Goal: Task Accomplishment & Management: Use online tool/utility

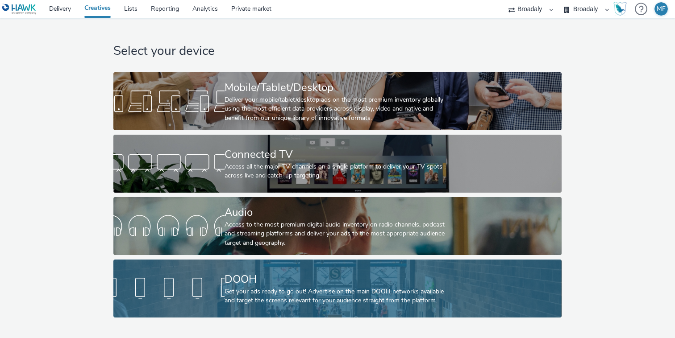
click at [242, 283] on div "DOOH" at bounding box center [336, 280] width 222 height 16
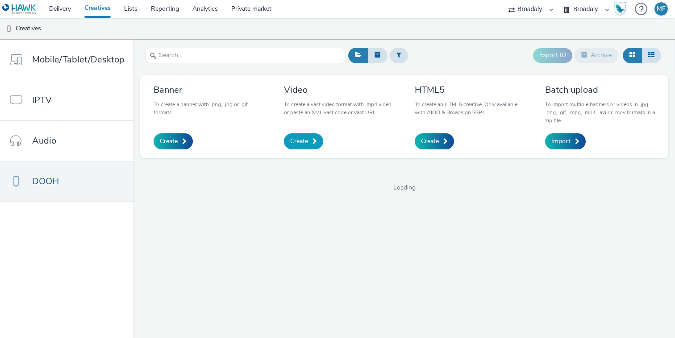
click at [300, 140] on span "Create" at bounding box center [299, 141] width 18 height 9
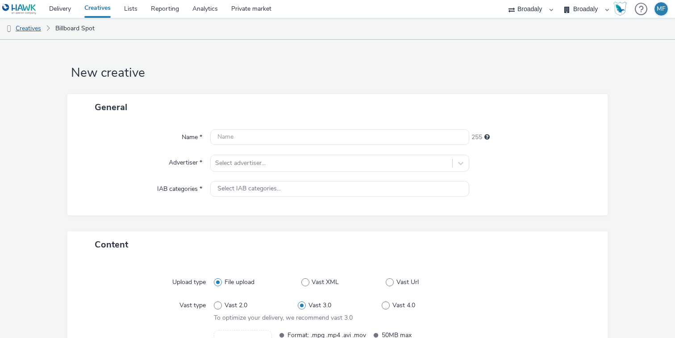
click at [39, 27] on link "Creatives" at bounding box center [23, 28] width 46 height 21
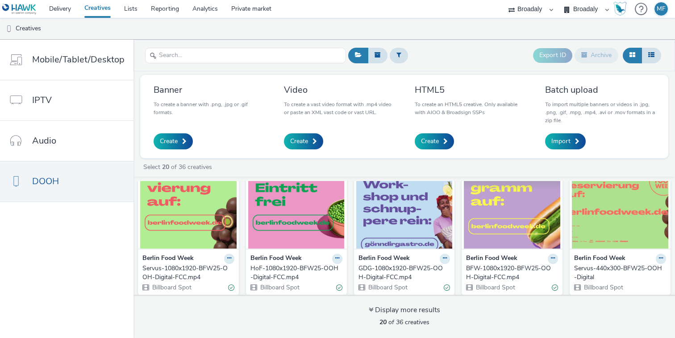
scroll to position [30, 0]
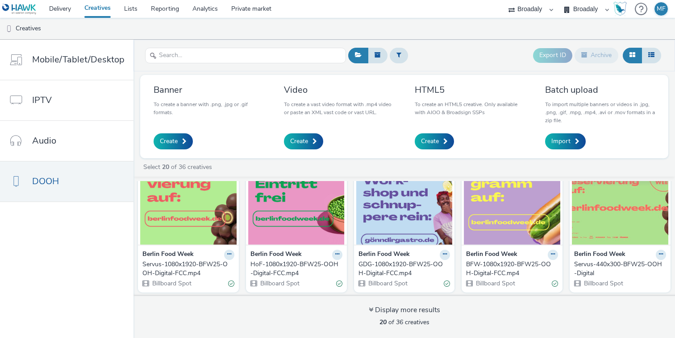
click at [623, 218] on img at bounding box center [620, 201] width 96 height 87
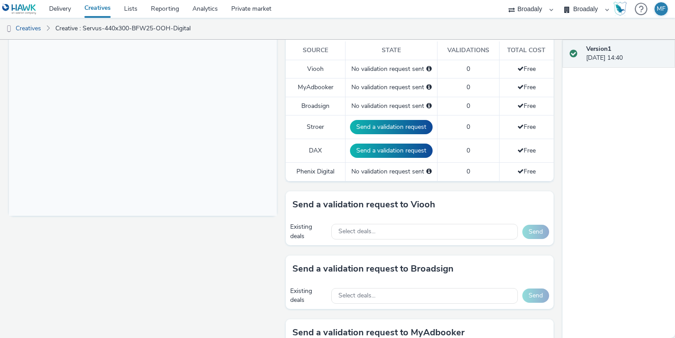
scroll to position [262, 0]
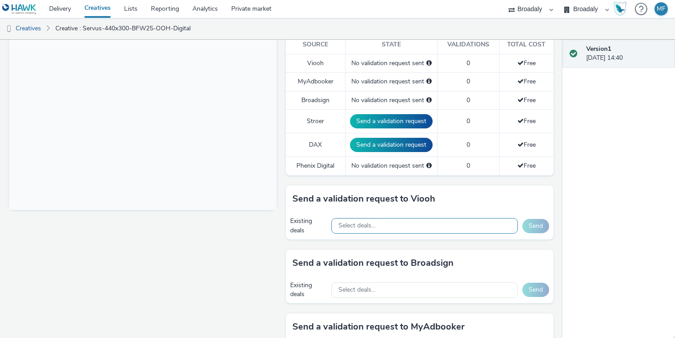
click at [352, 226] on span "Select deals..." at bounding box center [356, 226] width 37 height 8
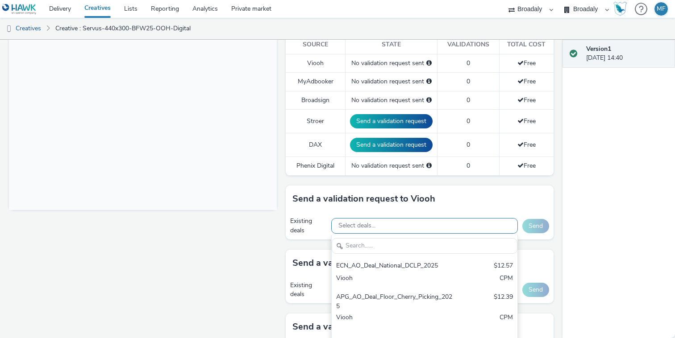
type input "VIOOH-JCDECAUX_DE-quYewOR3ok"
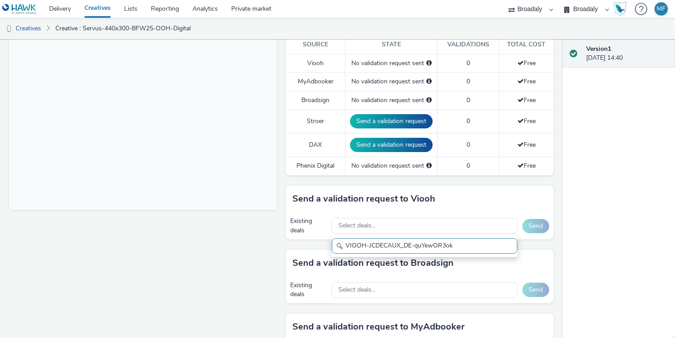
click at [472, 244] on input "VIOOH-JCDECAUX_DE-quYewOR3ok" at bounding box center [425, 246] width 186 height 16
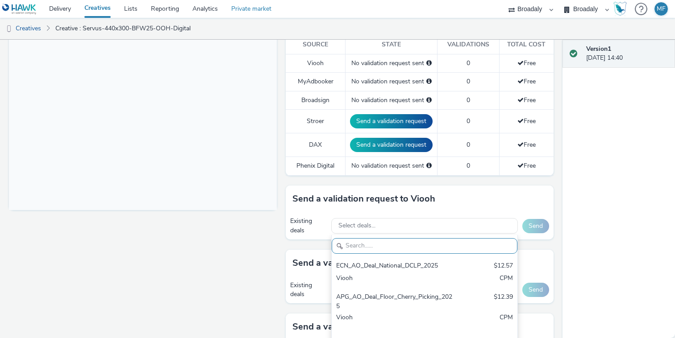
click at [242, 11] on link "Private market" at bounding box center [252, 9] width 54 height 18
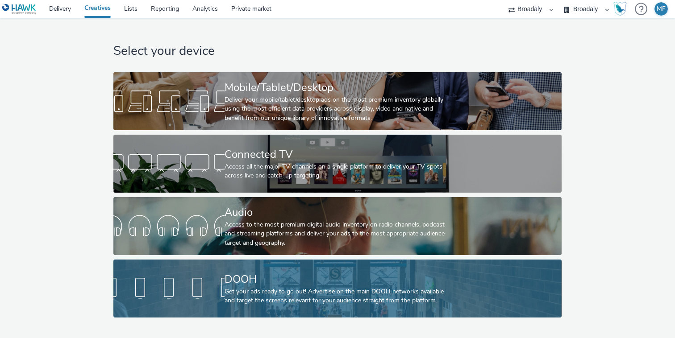
click at [206, 266] on link "DOOH Get your ads ready to go out! Advertise on the main DOOH networks availabl…" at bounding box center [337, 289] width 448 height 58
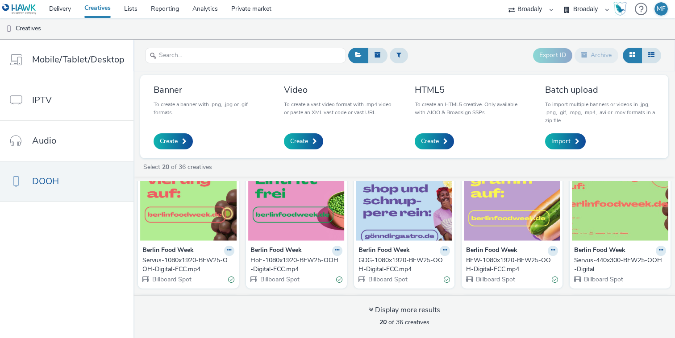
scroll to position [34, 0]
click at [593, 224] on img at bounding box center [620, 197] width 96 height 87
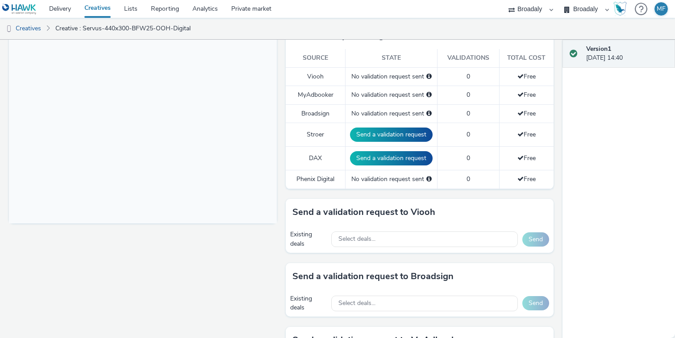
scroll to position [269, 0]
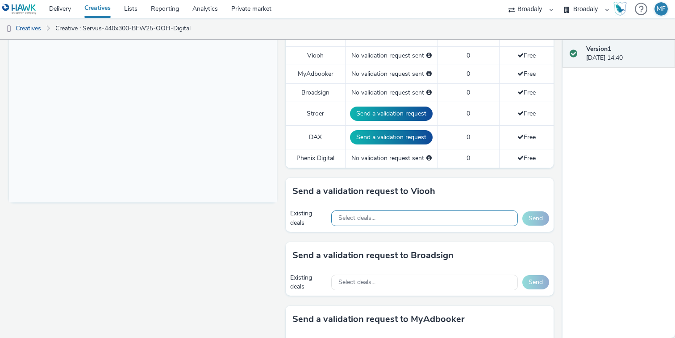
click at [367, 213] on div "Select deals..." at bounding box center [424, 219] width 187 height 16
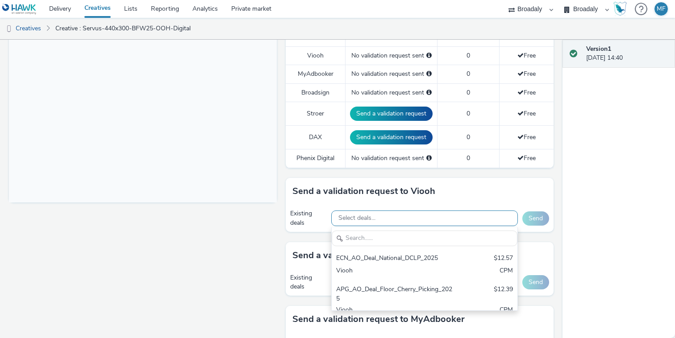
scroll to position [0, 0]
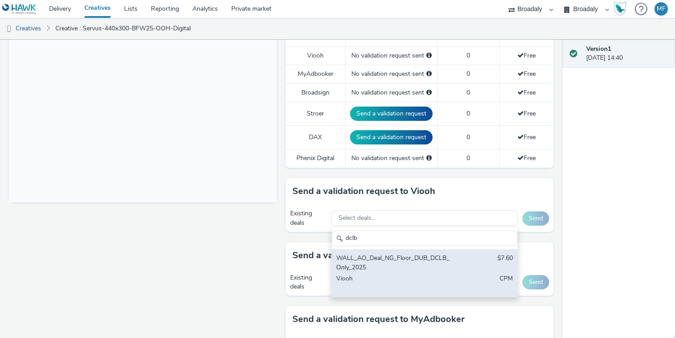
type input "dclb"
click at [416, 255] on div "WALL_AO_Deal_NG_Floor_DUB_DCLB_Only_2025" at bounding box center [394, 263] width 117 height 18
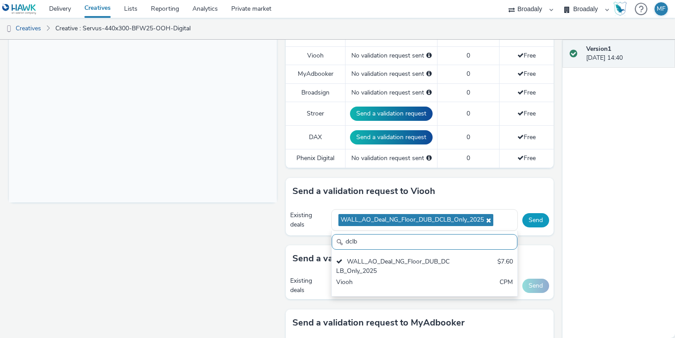
click at [536, 219] on button "Send" at bounding box center [535, 220] width 27 height 14
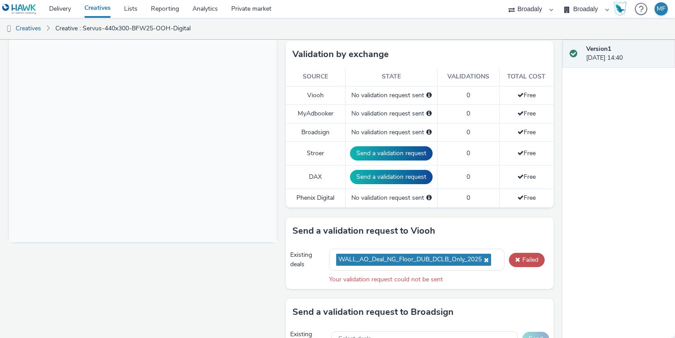
scroll to position [212, 0]
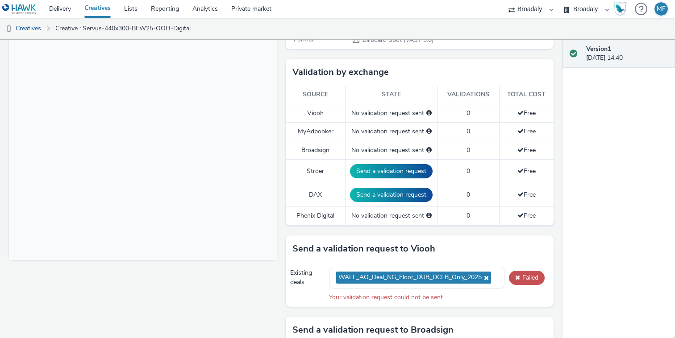
click at [25, 30] on link "Creatives" at bounding box center [23, 28] width 46 height 21
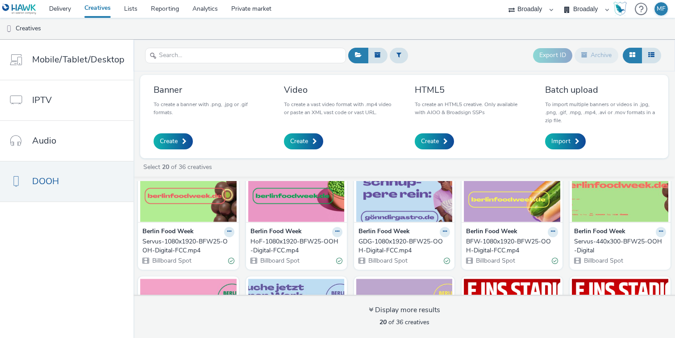
scroll to position [58, 0]
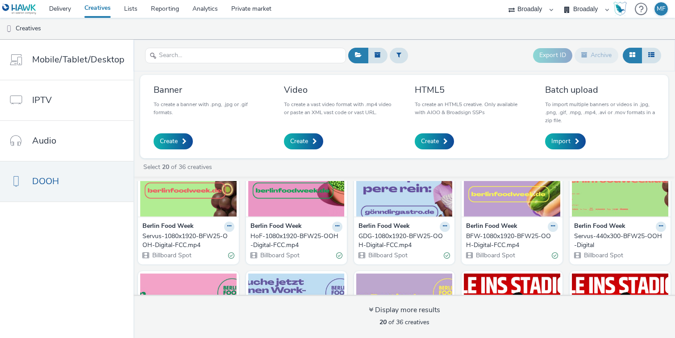
click at [628, 209] on img at bounding box center [620, 173] width 96 height 87
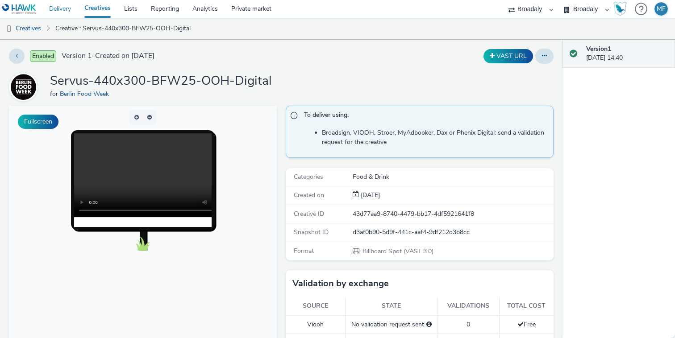
click at [66, 13] on link "Delivery" at bounding box center [59, 9] width 35 height 18
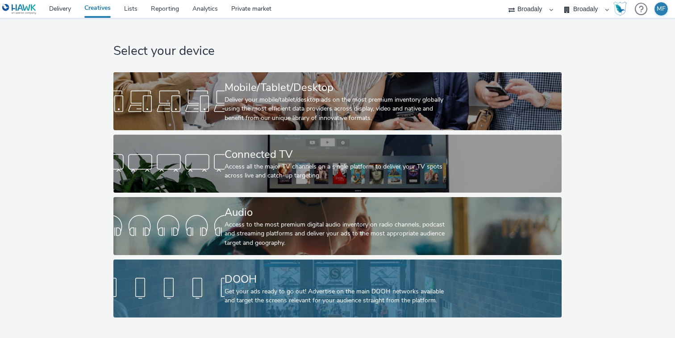
click at [283, 296] on div "Get your ads ready to go out! Advertise on the main DOOH networks available and…" at bounding box center [336, 297] width 222 height 18
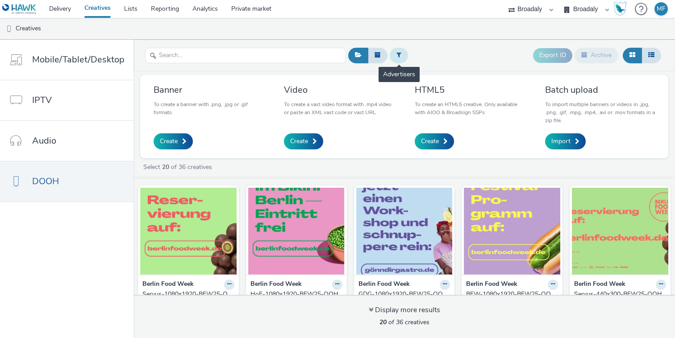
click at [399, 49] on button at bounding box center [399, 55] width 18 height 15
click at [433, 58] on div at bounding box center [444, 56] width 63 height 11
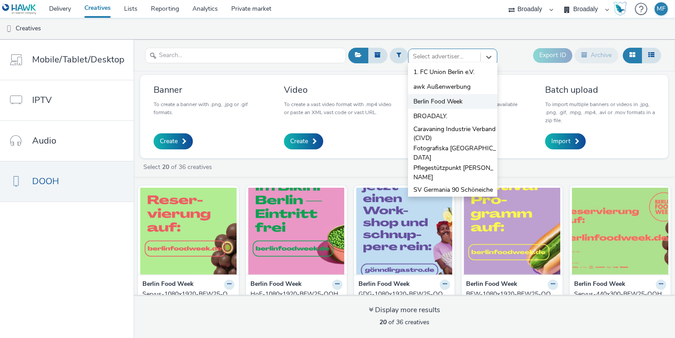
click at [439, 105] on span "Berlin Food Week" at bounding box center [437, 101] width 49 height 9
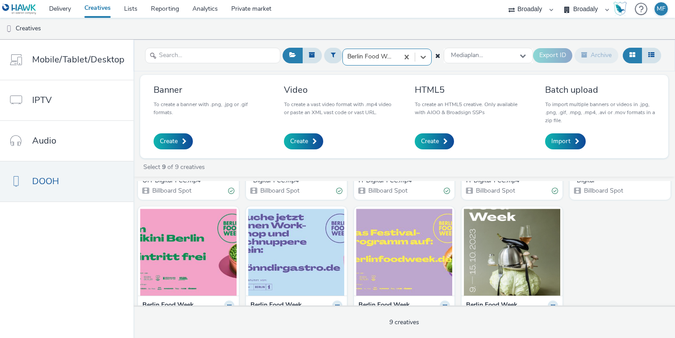
scroll to position [165, 0]
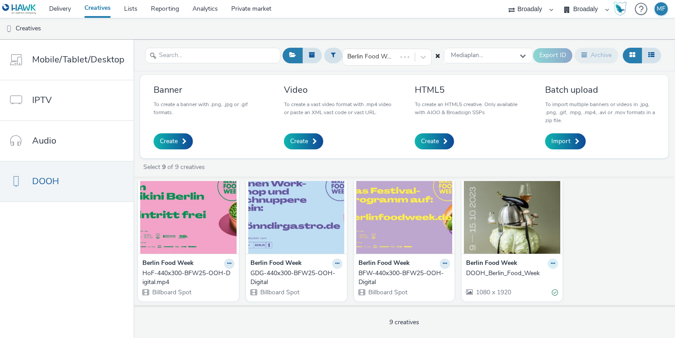
click at [552, 259] on button at bounding box center [553, 264] width 10 height 10
click at [588, 251] on div "Berlin Food Week Servus-1080x1920-BFW25-OOH-Digital-FCC.mp4 Billboard Spot Berl…" at bounding box center [404, 161] width 542 height 289
click at [441, 217] on img at bounding box center [404, 210] width 96 height 87
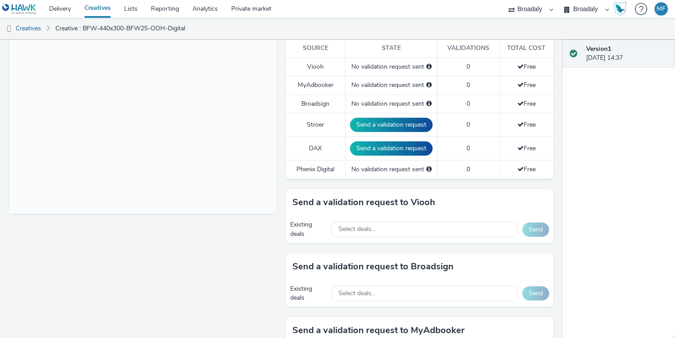
scroll to position [265, 0]
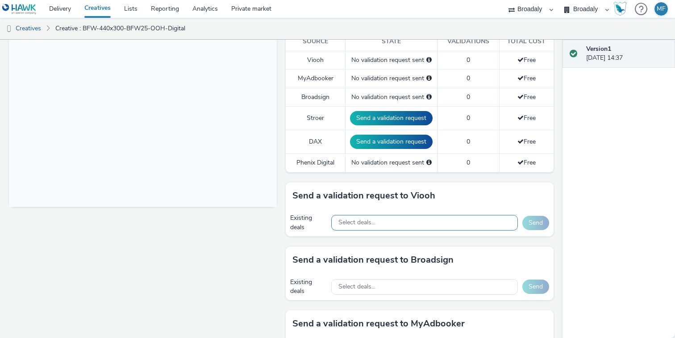
click at [398, 230] on div "Select deals..." at bounding box center [424, 223] width 187 height 16
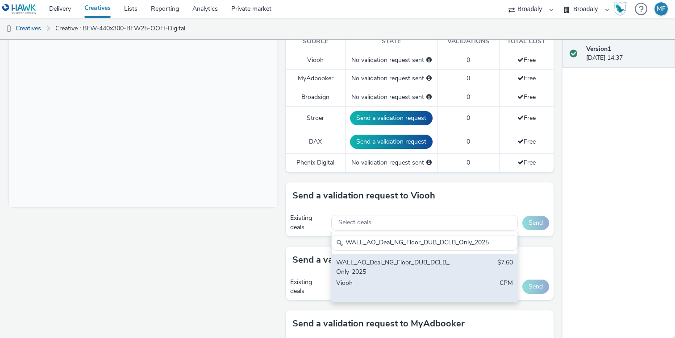
type input "WALL_AO_Deal_NG_Floor_DUB_DCLB_Only_2025"
click at [400, 263] on div "WALL_AO_Deal_NG_Floor_DUB_DCLB_Only_2025" at bounding box center [394, 267] width 117 height 18
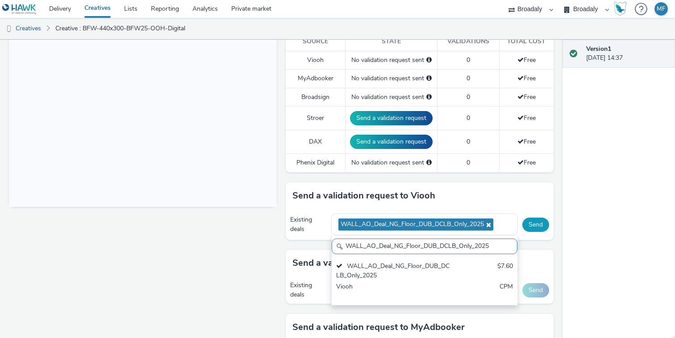
click at [542, 224] on button "Send" at bounding box center [535, 225] width 27 height 14
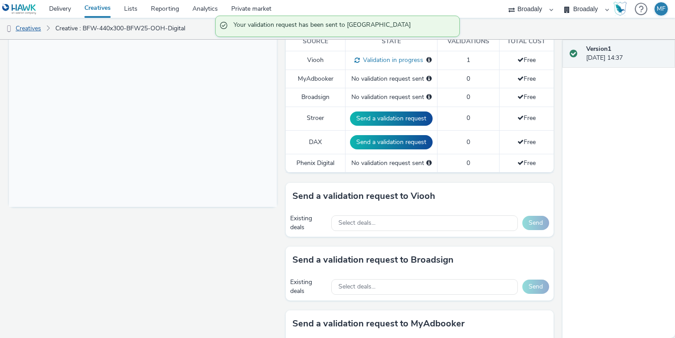
click at [39, 27] on link "Creatives" at bounding box center [23, 28] width 46 height 21
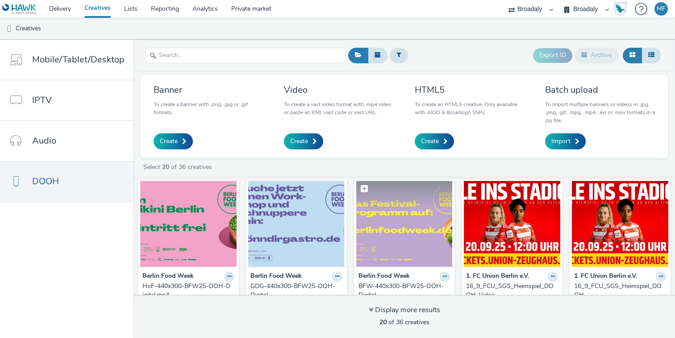
scroll to position [171, 0]
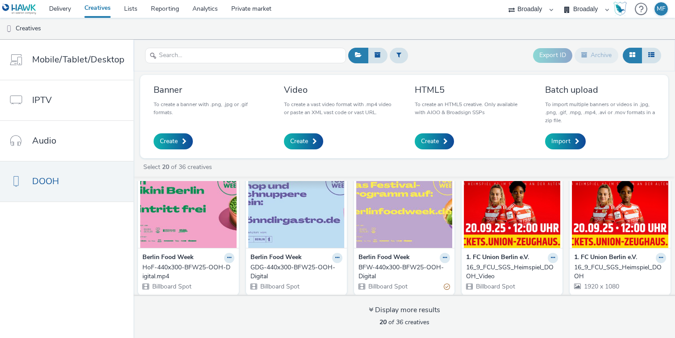
click at [296, 221] on img at bounding box center [296, 204] width 96 height 87
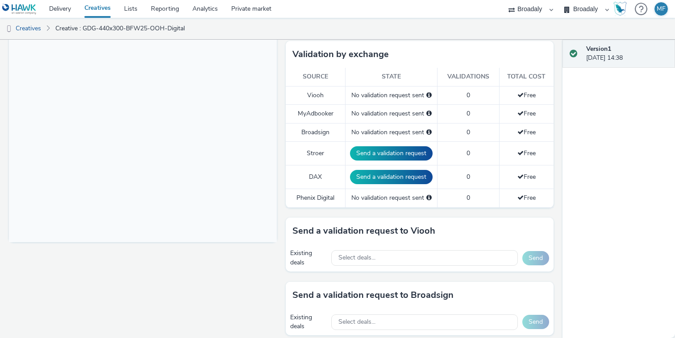
scroll to position [265, 0]
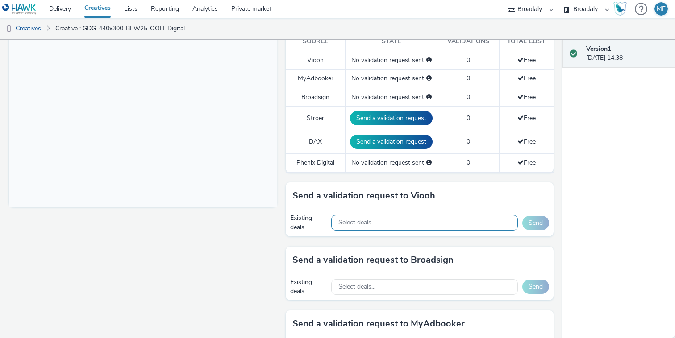
click at [398, 229] on div "Select deals..." at bounding box center [424, 223] width 187 height 16
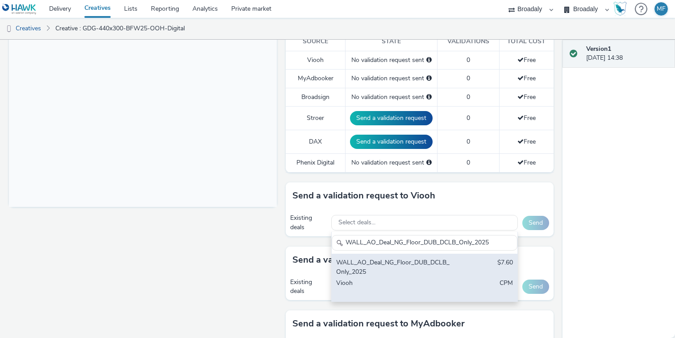
type input "WALL_AO_Deal_NG_Floor_DUB_DCLB_Only_2025"
click at [425, 264] on div "WALL_AO_Deal_NG_Floor_DUB_DCLB_Only_2025" at bounding box center [394, 267] width 117 height 18
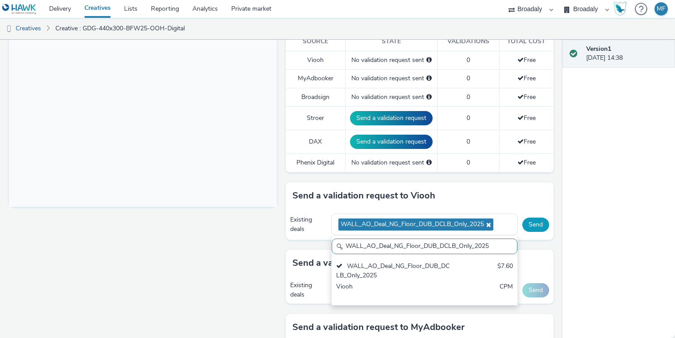
click at [528, 224] on button "Send" at bounding box center [535, 225] width 27 height 14
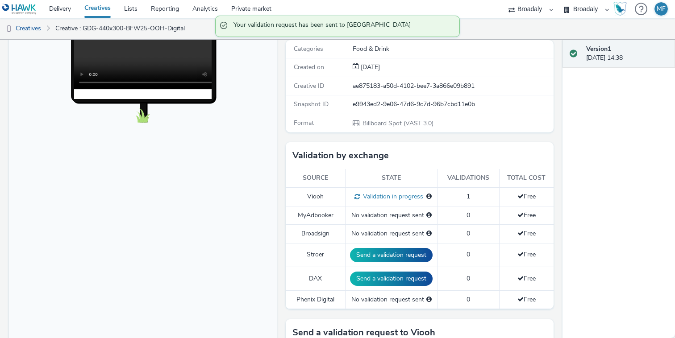
scroll to position [0, 0]
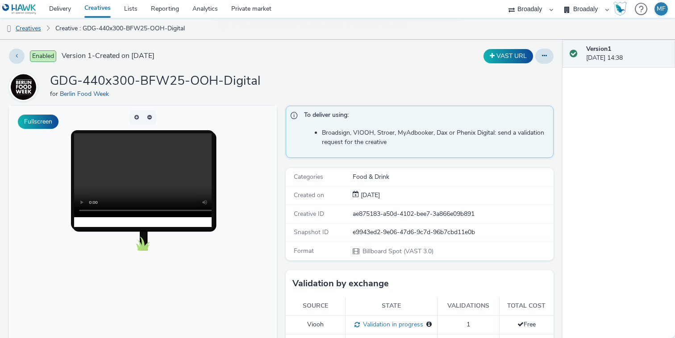
click at [31, 30] on link "Creatives" at bounding box center [23, 28] width 46 height 21
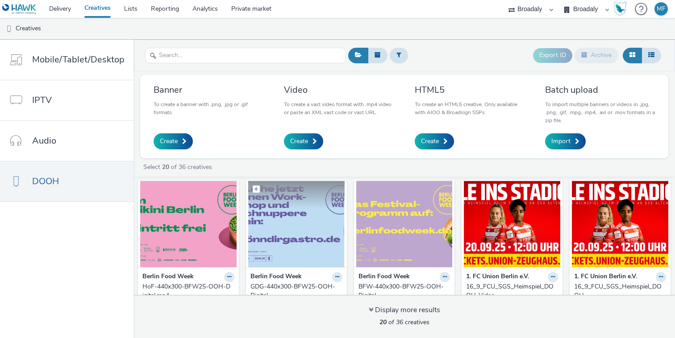
scroll to position [154, 0]
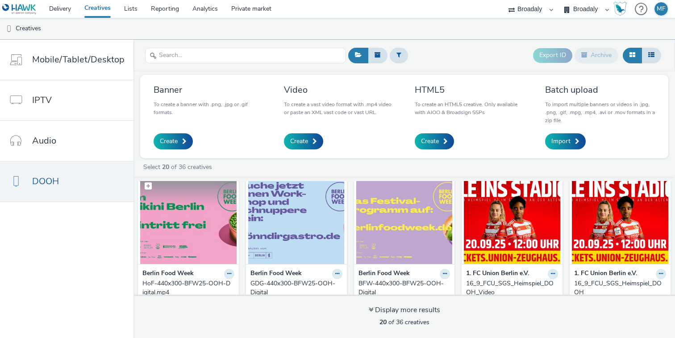
click at [208, 227] on img at bounding box center [188, 220] width 96 height 87
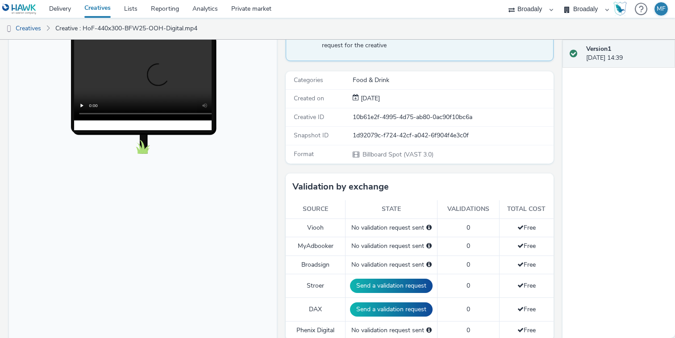
scroll to position [187, 0]
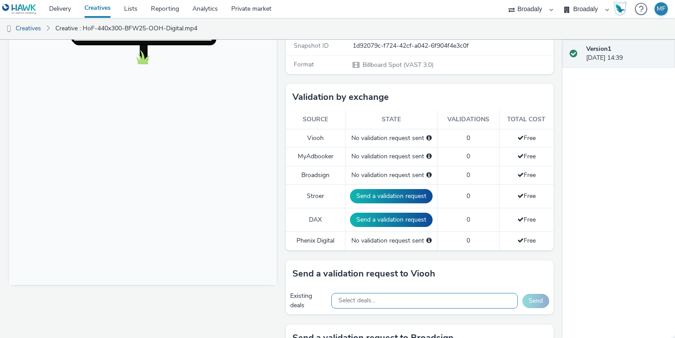
click at [373, 297] on span "Select deals..." at bounding box center [356, 301] width 37 height 8
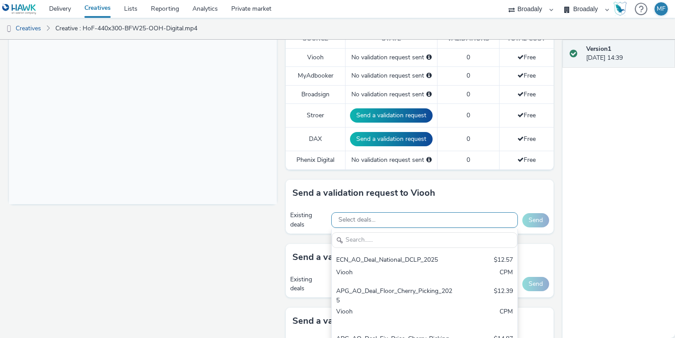
scroll to position [278, 0]
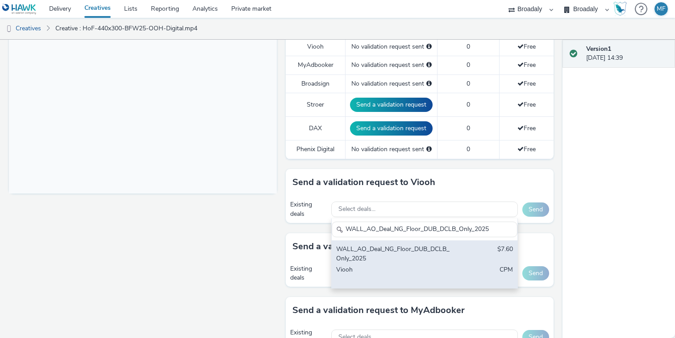
type input "WALL_AO_Deal_NG_Floor_DUB_DCLB_Only_2025"
click at [459, 256] on div "WALL_AO_Deal_NG_Floor_DUB_DCLB_Only_2025 $7.60 Viooh CPM" at bounding box center [425, 265] width 186 height 48
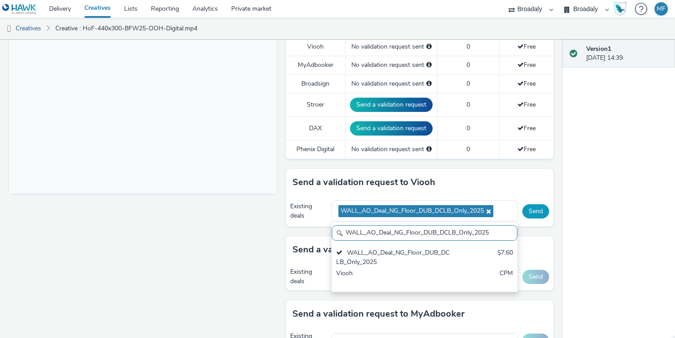
click at [543, 209] on button "Send" at bounding box center [535, 211] width 27 height 14
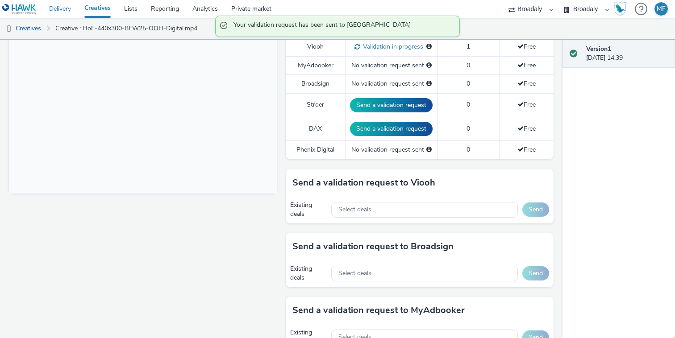
click at [51, 8] on link "Delivery" at bounding box center [59, 9] width 35 height 18
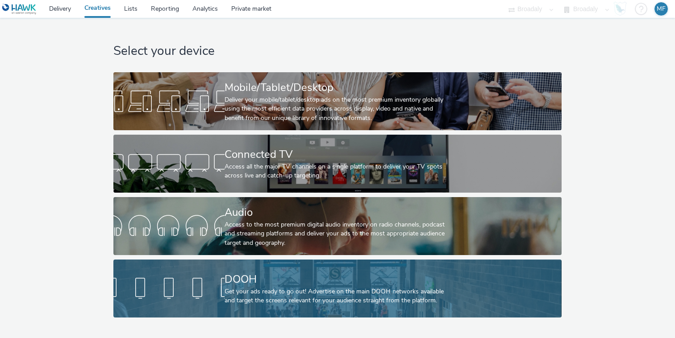
click at [162, 266] on link "DOOH Get your ads ready to go out! Advertise on the main DOOH networks availabl…" at bounding box center [337, 289] width 448 height 58
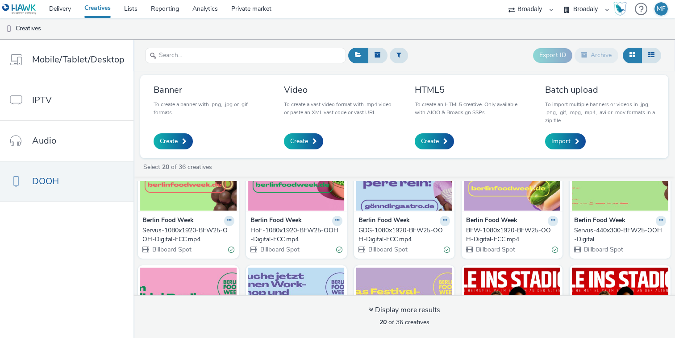
scroll to position [39, 0]
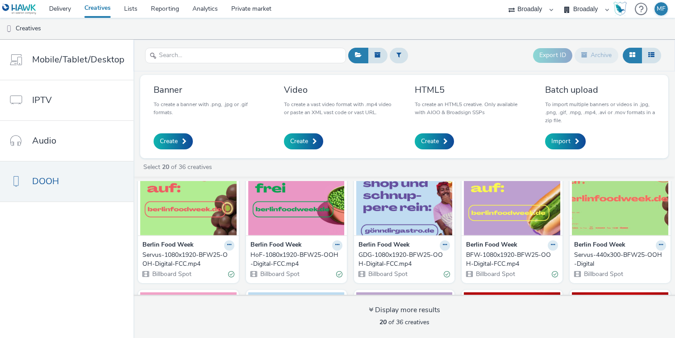
click at [635, 209] on img at bounding box center [620, 192] width 96 height 87
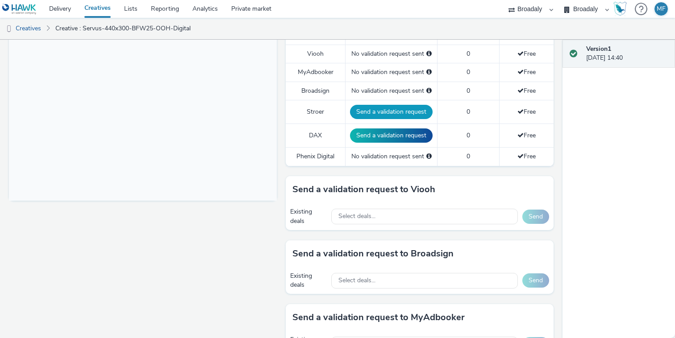
scroll to position [307, 0]
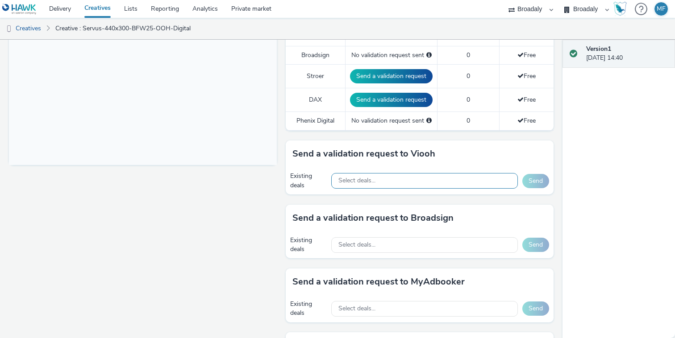
click at [392, 178] on div "Select deals..." at bounding box center [424, 181] width 187 height 16
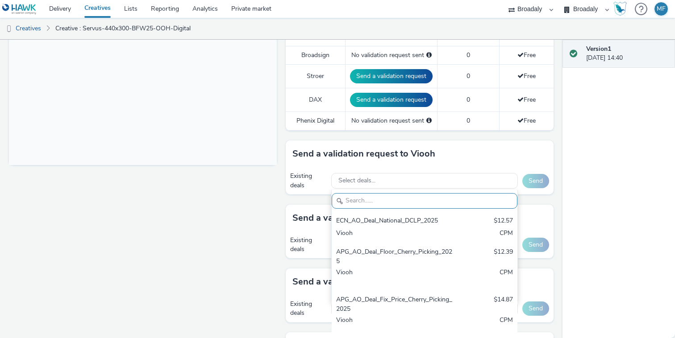
paste input "WALL_AO_Deal_NG_Floor_DUB_DCLB_Only_2025"
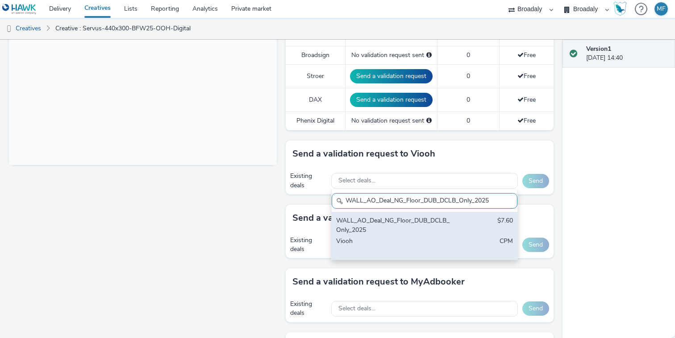
type input "WALL_AO_Deal_NG_Floor_DUB_DCLB_Only_2025"
click at [387, 220] on div "WALL_AO_Deal_NG_Floor_DUB_DCLB_Only_2025" at bounding box center [394, 226] width 117 height 18
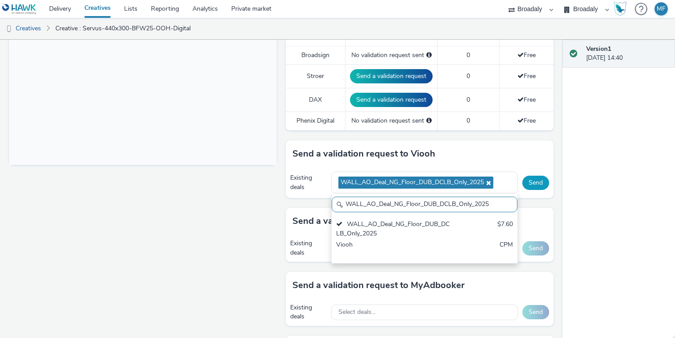
scroll to position [0, 0]
click at [529, 184] on button "Send" at bounding box center [535, 183] width 27 height 14
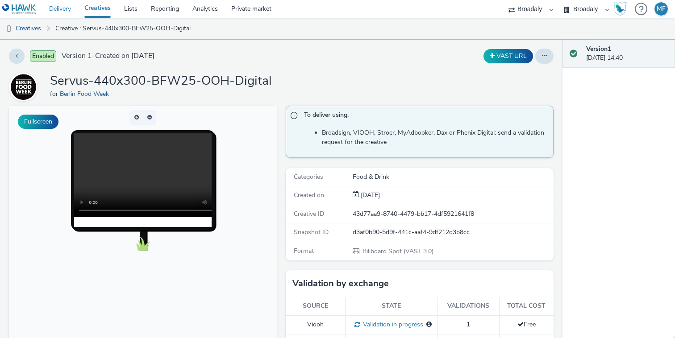
click at [52, 12] on link "Delivery" at bounding box center [59, 9] width 35 height 18
